Goal: Task Accomplishment & Management: Manage account settings

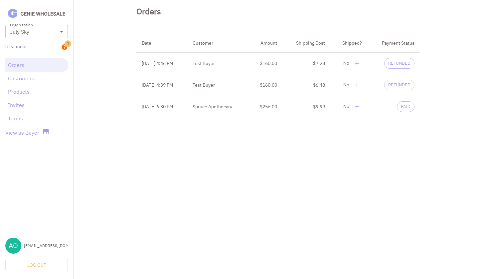
click at [22, 46] on link "Configure" at bounding box center [16, 47] width 22 height 6
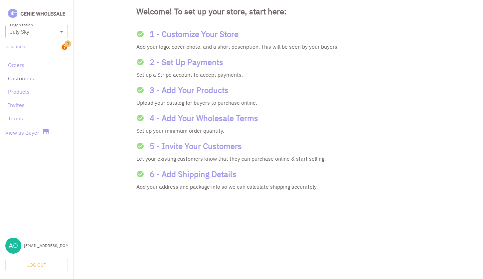
click at [31, 77] on link "Customers" at bounding box center [36, 78] width 57 height 8
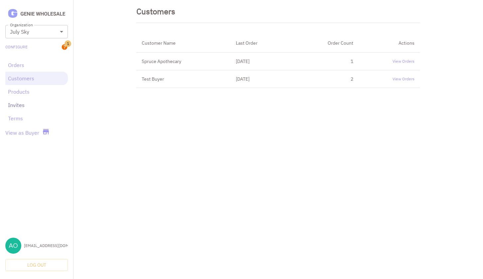
click at [21, 106] on link "Invites" at bounding box center [36, 105] width 57 height 8
